Goal: Task Accomplishment & Management: Complete application form

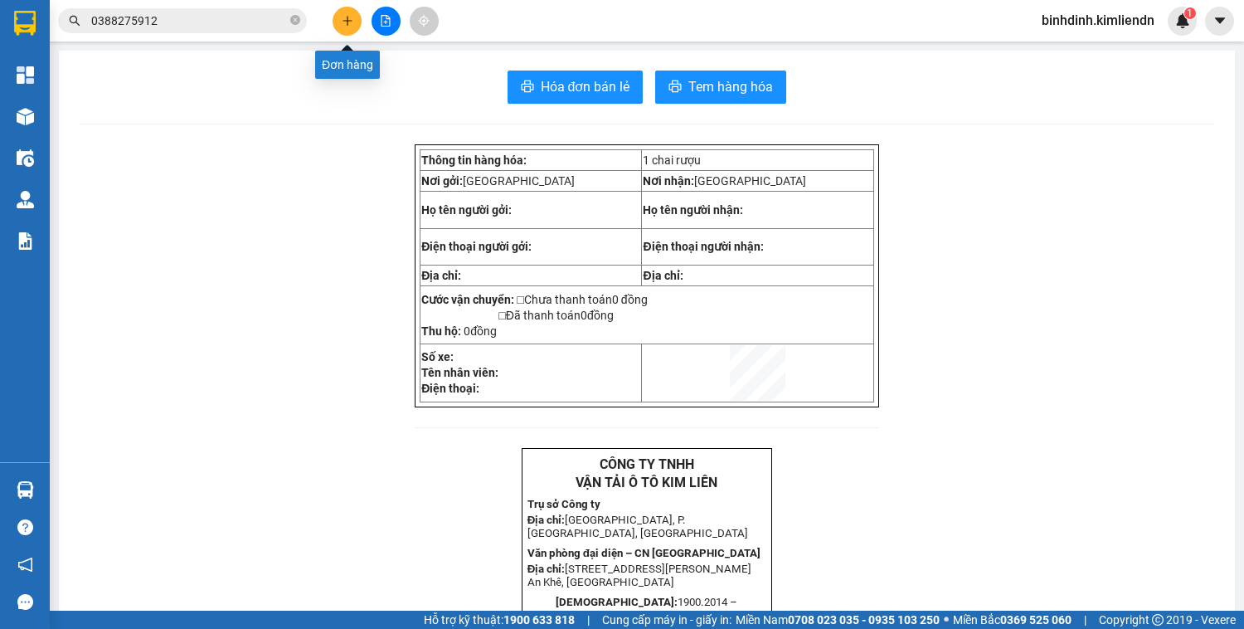
click at [357, 17] on button at bounding box center [347, 21] width 29 height 29
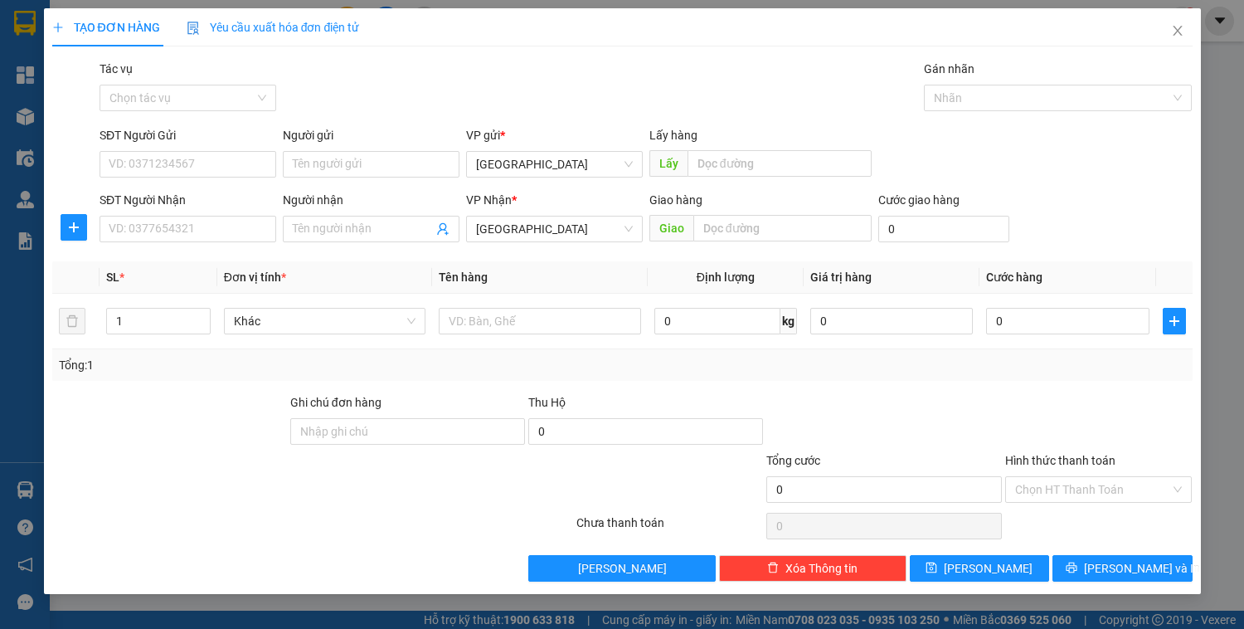
drag, startPoint x: 810, startPoint y: 183, endPoint x: 807, endPoint y: 163, distance: 21.0
click at [810, 179] on div "Lấy hàng Lấy" at bounding box center [760, 155] width 229 height 58
click at [807, 163] on input "text" at bounding box center [779, 163] width 184 height 27
type input "quy nhơn"
click at [838, 246] on div "Giao hàng Giao" at bounding box center [760, 220] width 222 height 58
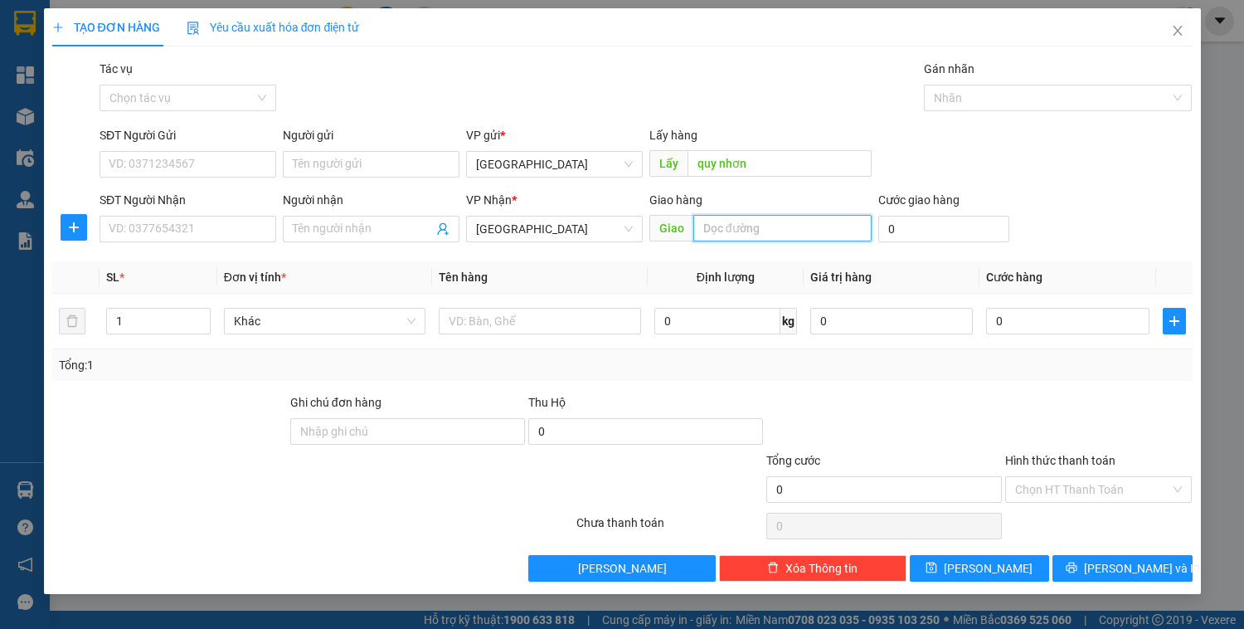
click at [828, 237] on input "text" at bounding box center [782, 228] width 178 height 27
type input "vinaford [GEOGRAPHIC_DATA]"
click at [969, 224] on input "0" at bounding box center [943, 229] width 131 height 27
type input "1"
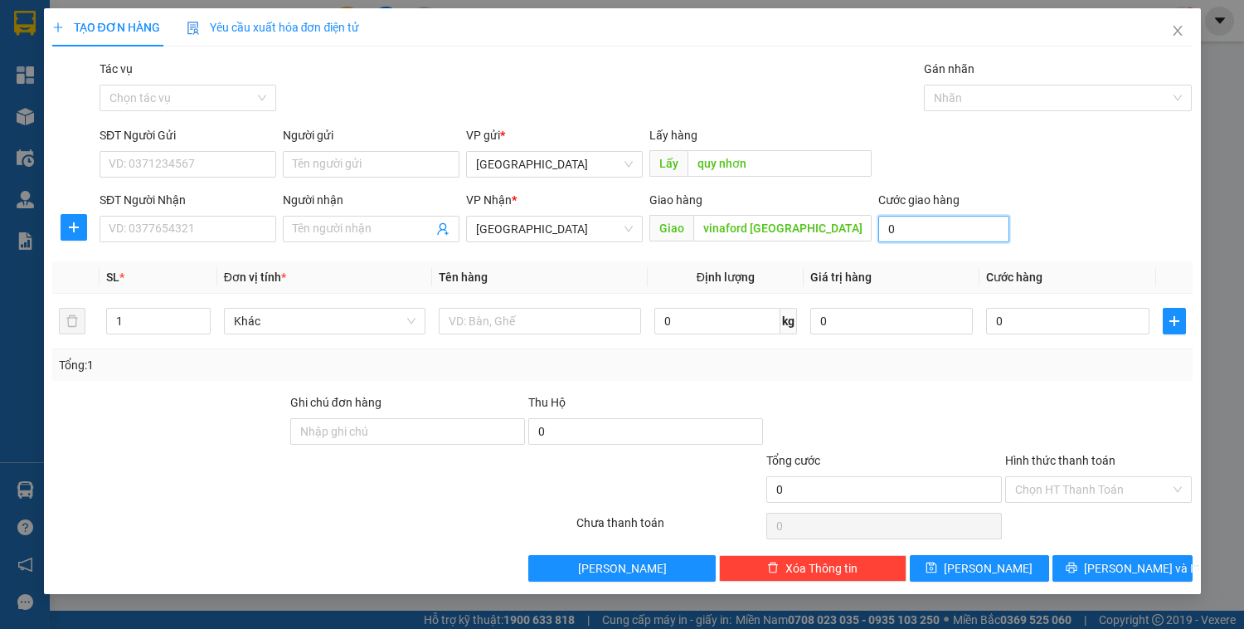
type input "1"
type input "10"
type input "100"
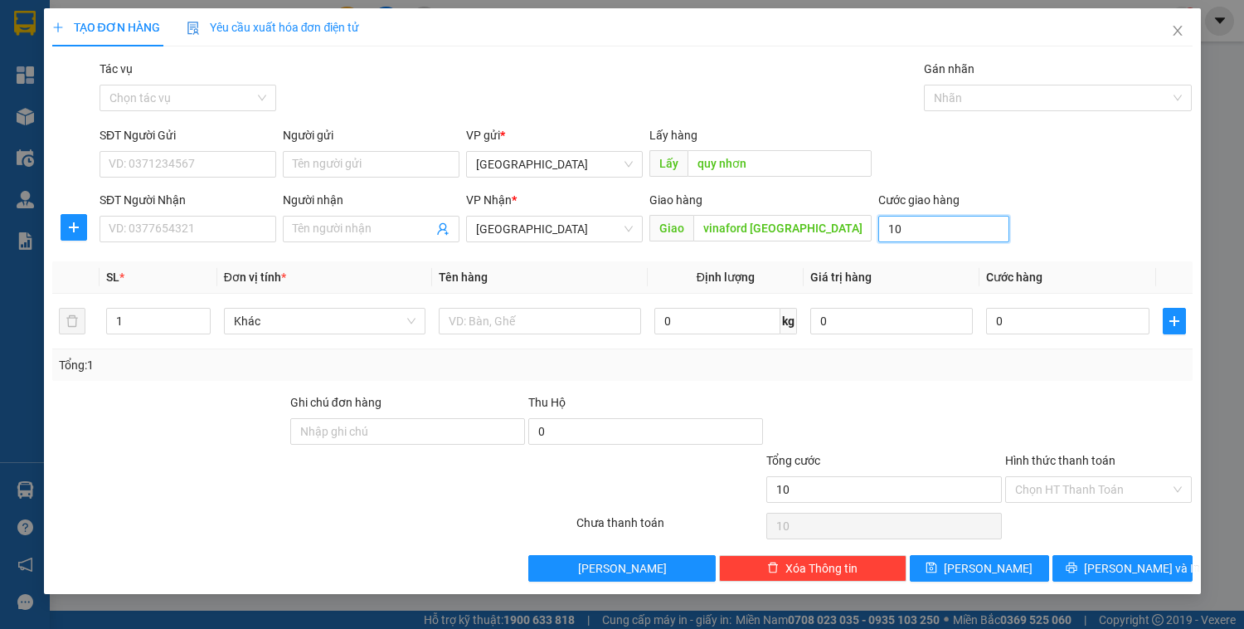
type input "100"
type input "1.000"
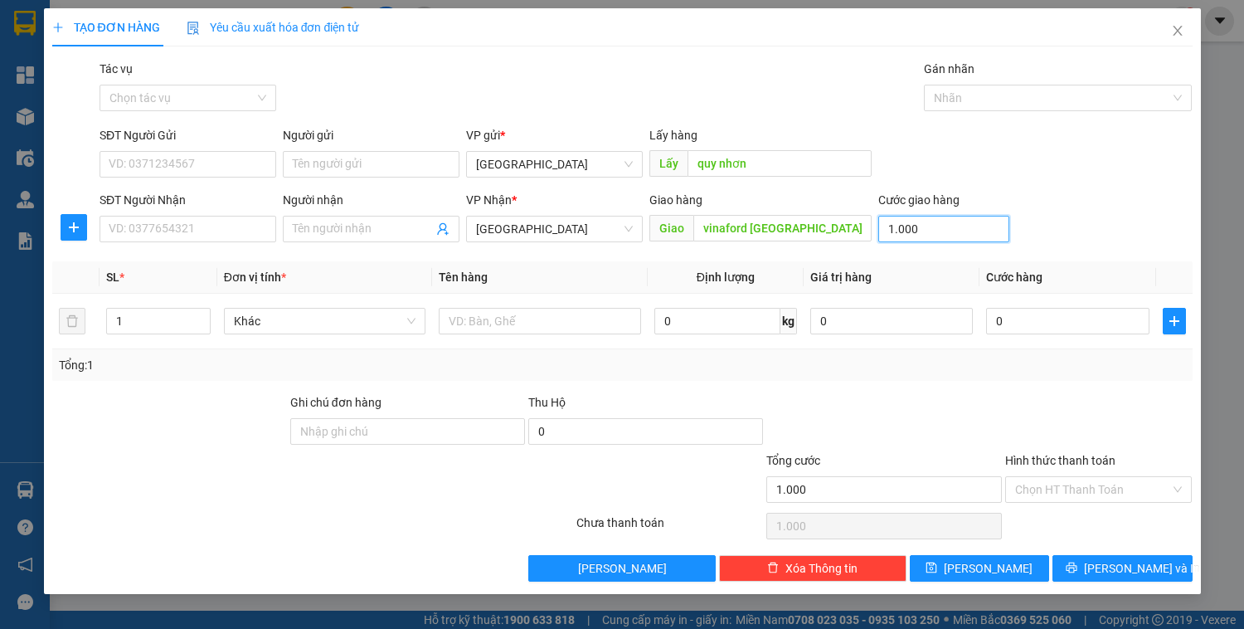
type input "10.000"
type input "100.000"
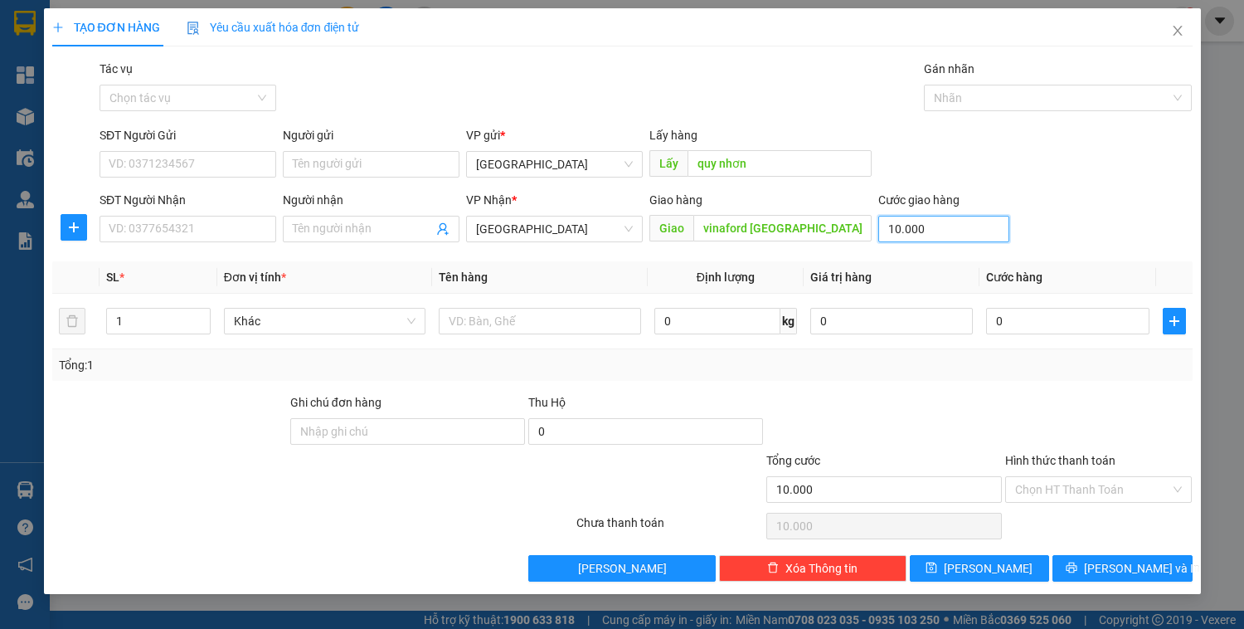
type input "100.000"
click at [975, 115] on div "Gán nhãn Nhãn" at bounding box center [1058, 89] width 268 height 58
click at [975, 111] on div "Gán nhãn Nhãn" at bounding box center [1058, 89] width 268 height 58
click at [964, 100] on div at bounding box center [1049, 98] width 243 height 20
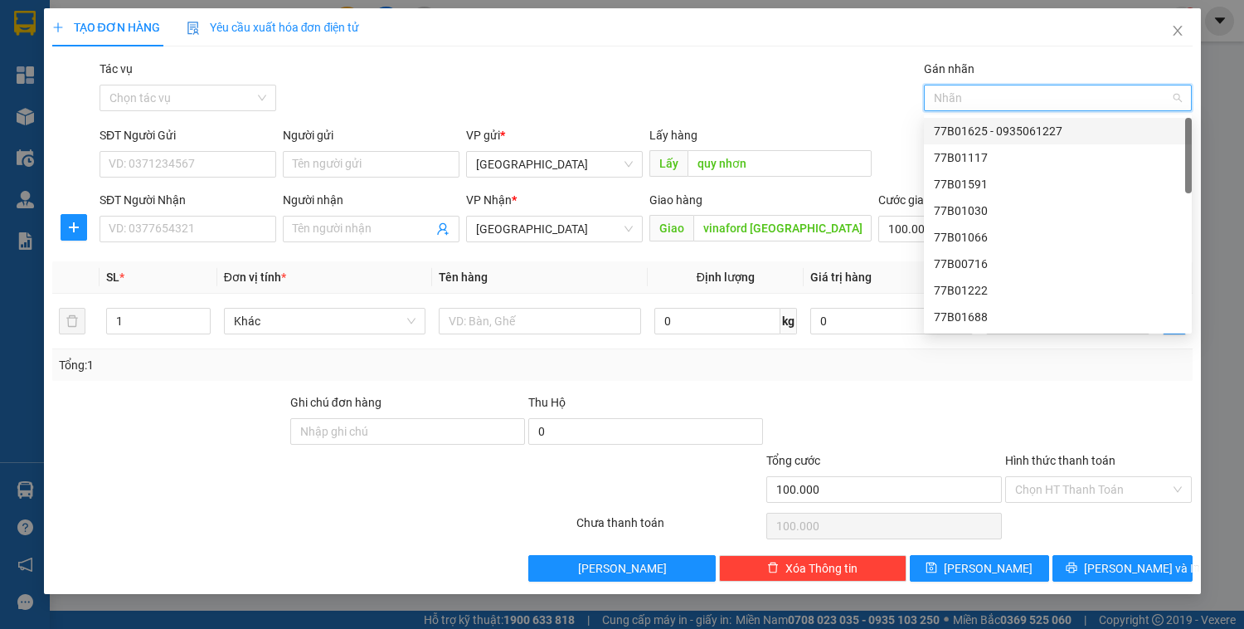
click at [959, 131] on div "77B01625 - 0935061227" at bounding box center [1058, 131] width 248 height 18
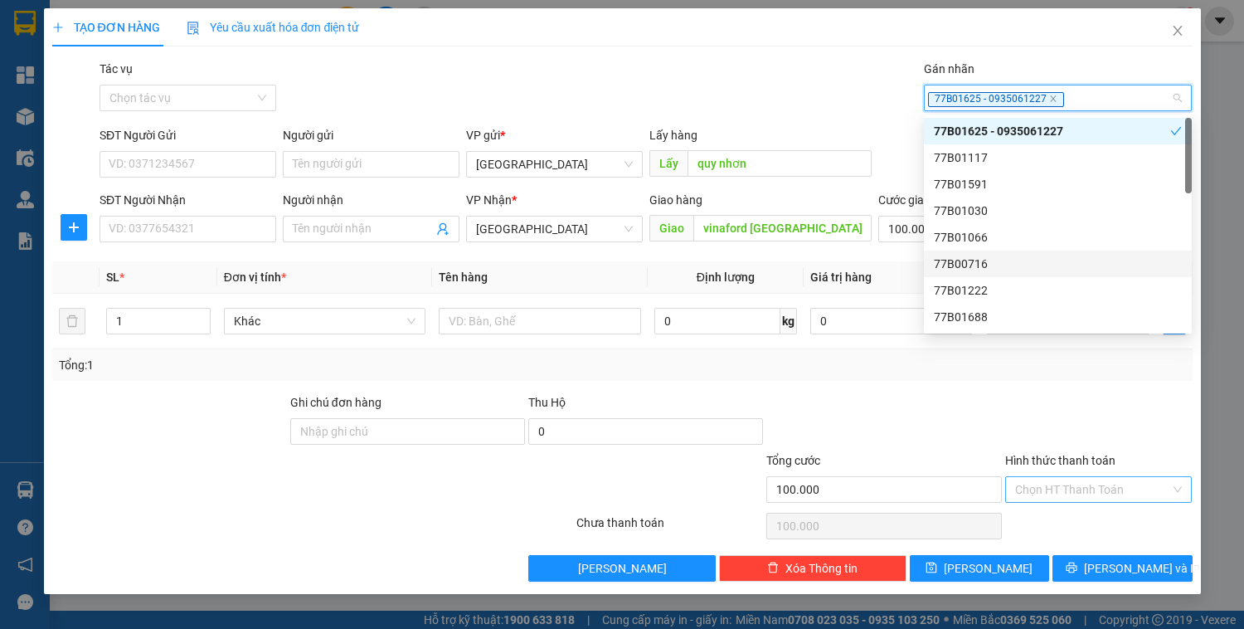
drag, startPoint x: 1086, startPoint y: 467, endPoint x: 1085, endPoint y: 478, distance: 10.9
click at [1085, 468] on div "Hình thức thanh toán" at bounding box center [1098, 463] width 187 height 25
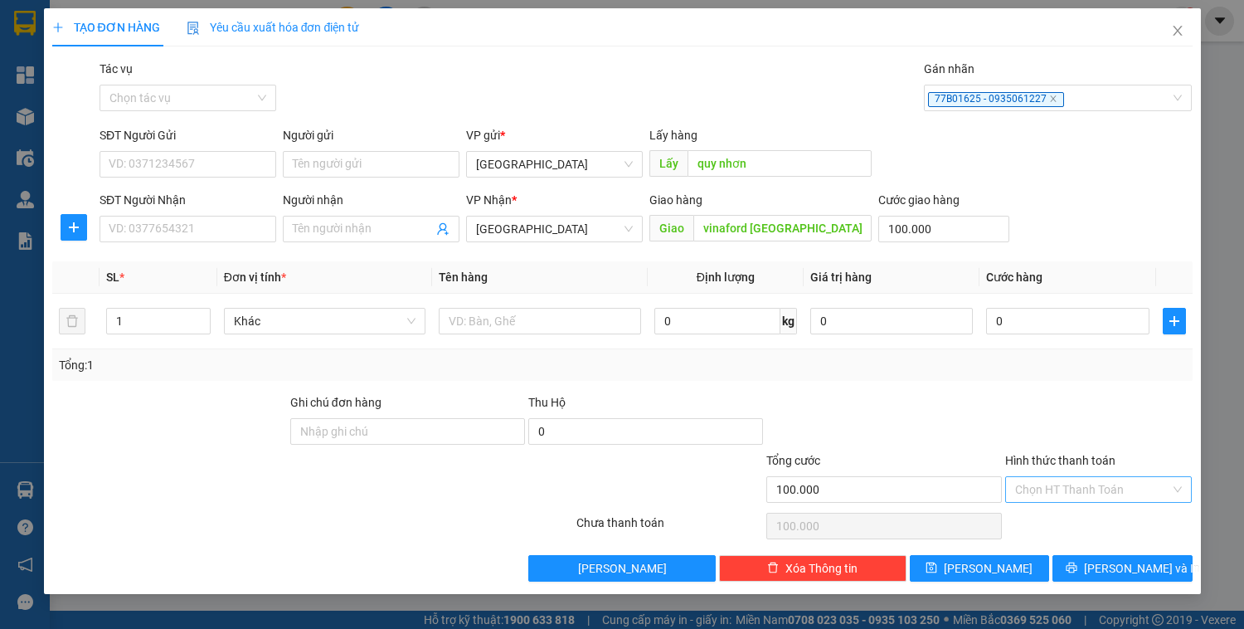
click at [1085, 478] on input "Hình thức thanh toán" at bounding box center [1093, 489] width 156 height 25
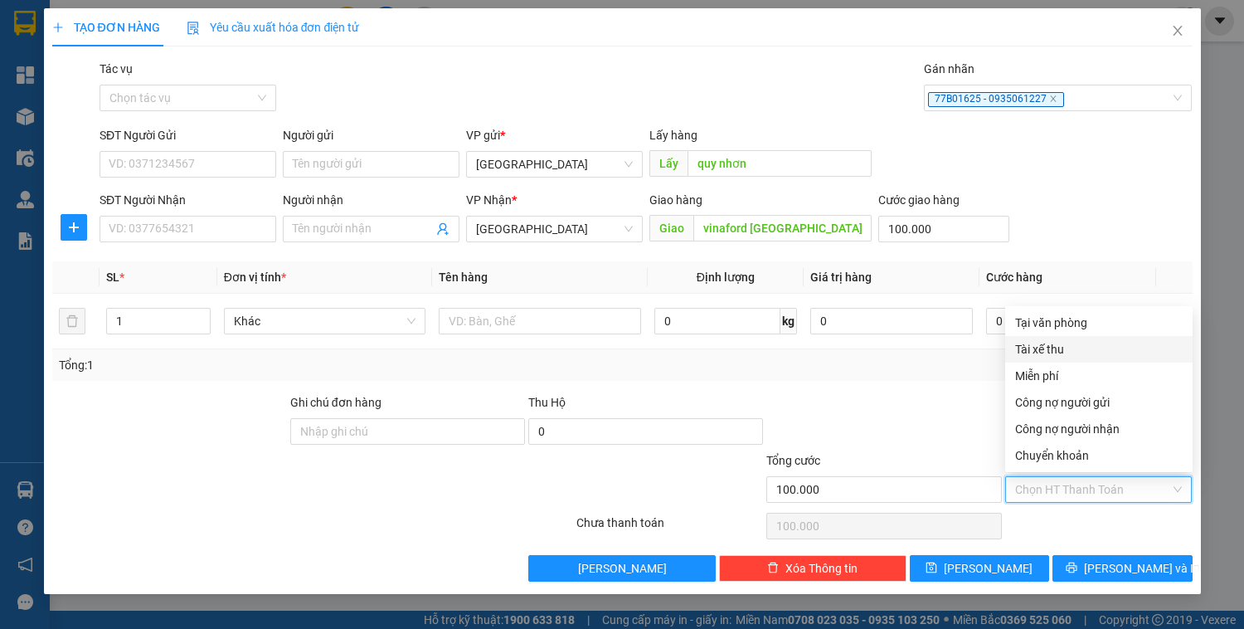
click at [1056, 329] on div "Tại văn phòng" at bounding box center [1099, 322] width 168 height 18
type input "0"
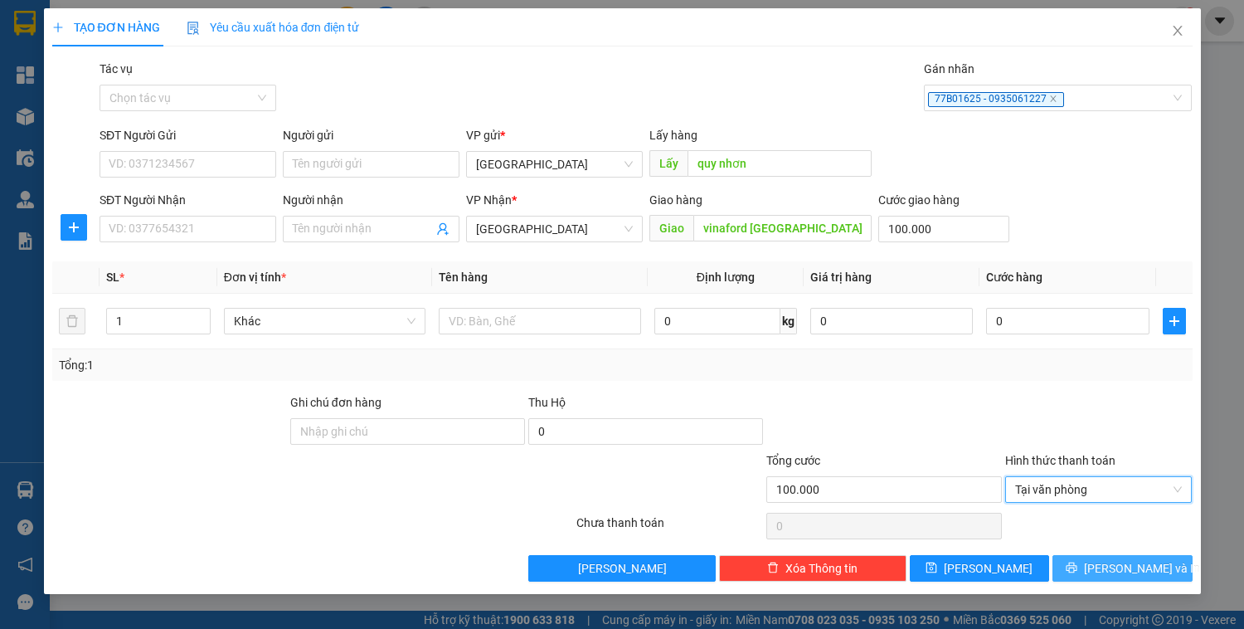
click at [1081, 563] on button "[PERSON_NAME] và In" at bounding box center [1121, 568] width 139 height 27
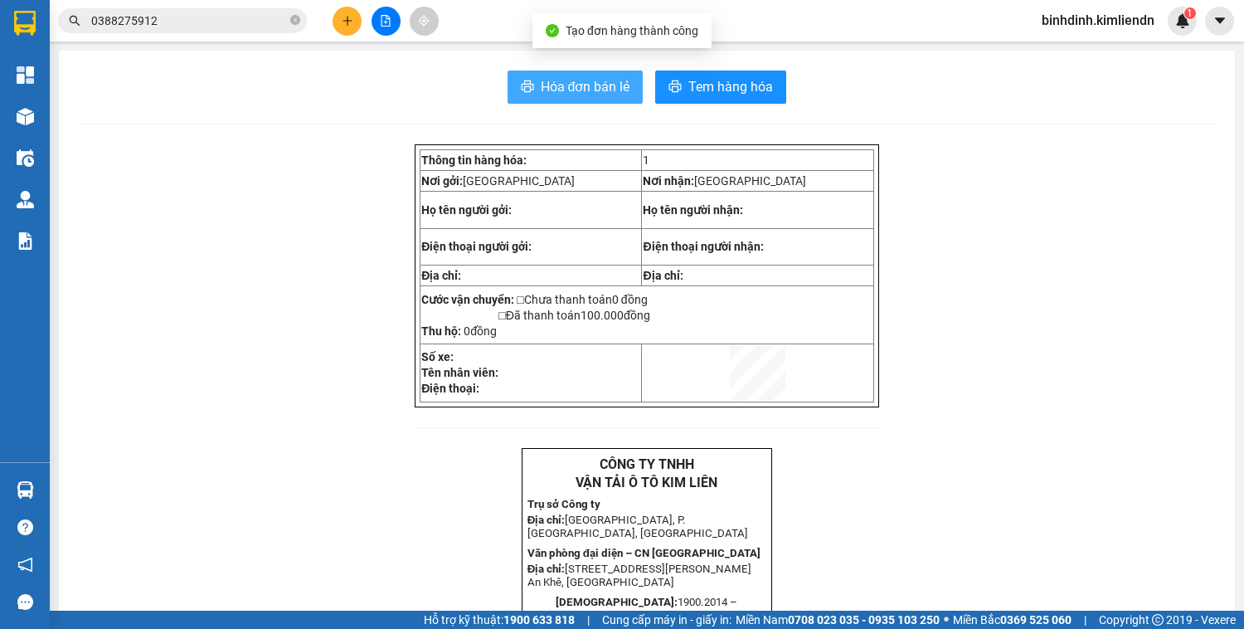
click at [549, 89] on span "Hóa đơn bán lẻ" at bounding box center [586, 86] width 90 height 21
click at [633, 83] on button "Hóa đơn bán lẻ" at bounding box center [575, 86] width 136 height 33
